Goal: Find specific page/section

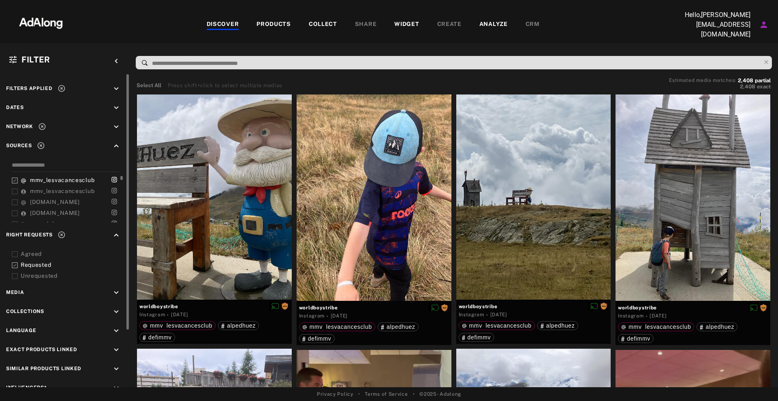
scroll to position [24118, 0]
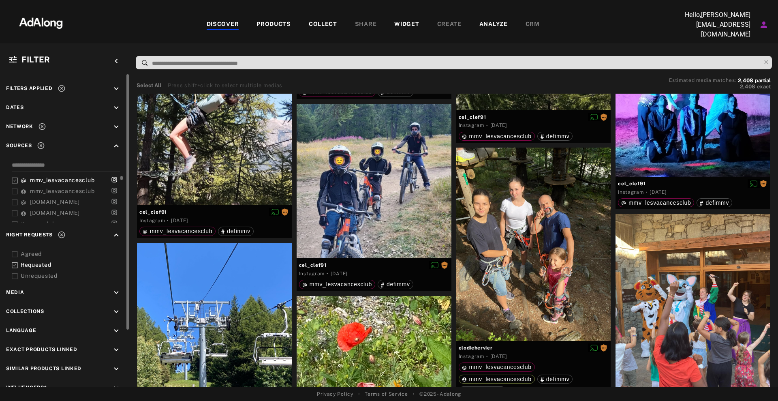
click at [14, 178] on icon at bounding box center [15, 181] width 6 height 6
click at [16, 253] on icon at bounding box center [15, 254] width 6 height 6
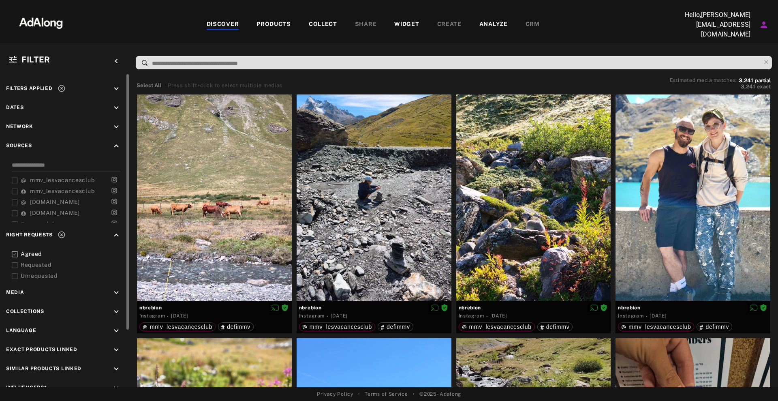
click at [17, 274] on icon at bounding box center [15, 276] width 6 height 6
click at [15, 251] on icon at bounding box center [15, 254] width 6 height 6
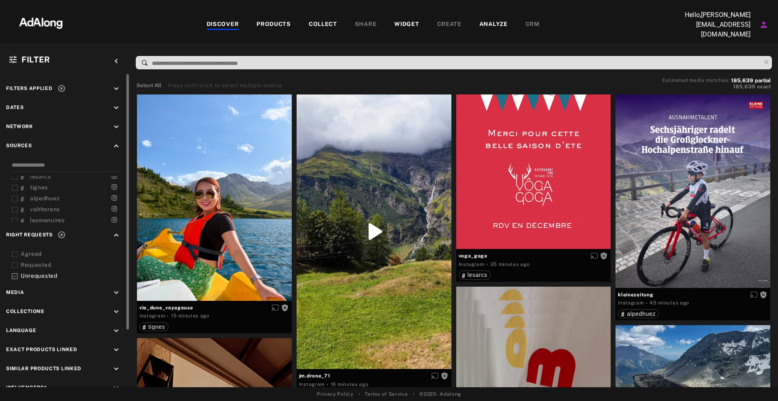
scroll to position [213, 0]
click at [45, 205] on span "defimmv" at bounding box center [42, 208] width 25 height 6
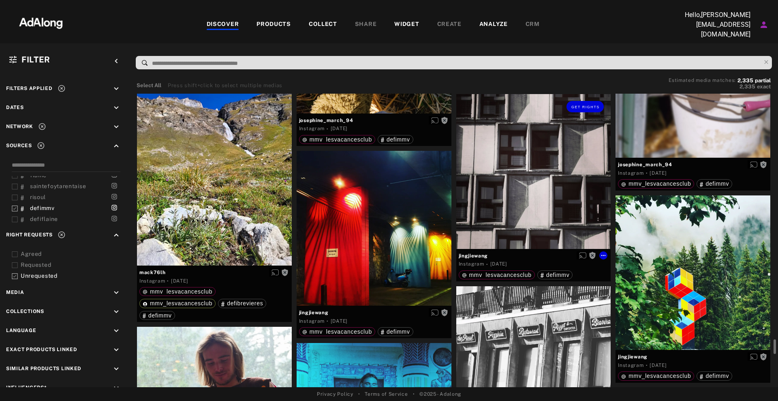
scroll to position [3952, 0]
